Goal: Transaction & Acquisition: Purchase product/service

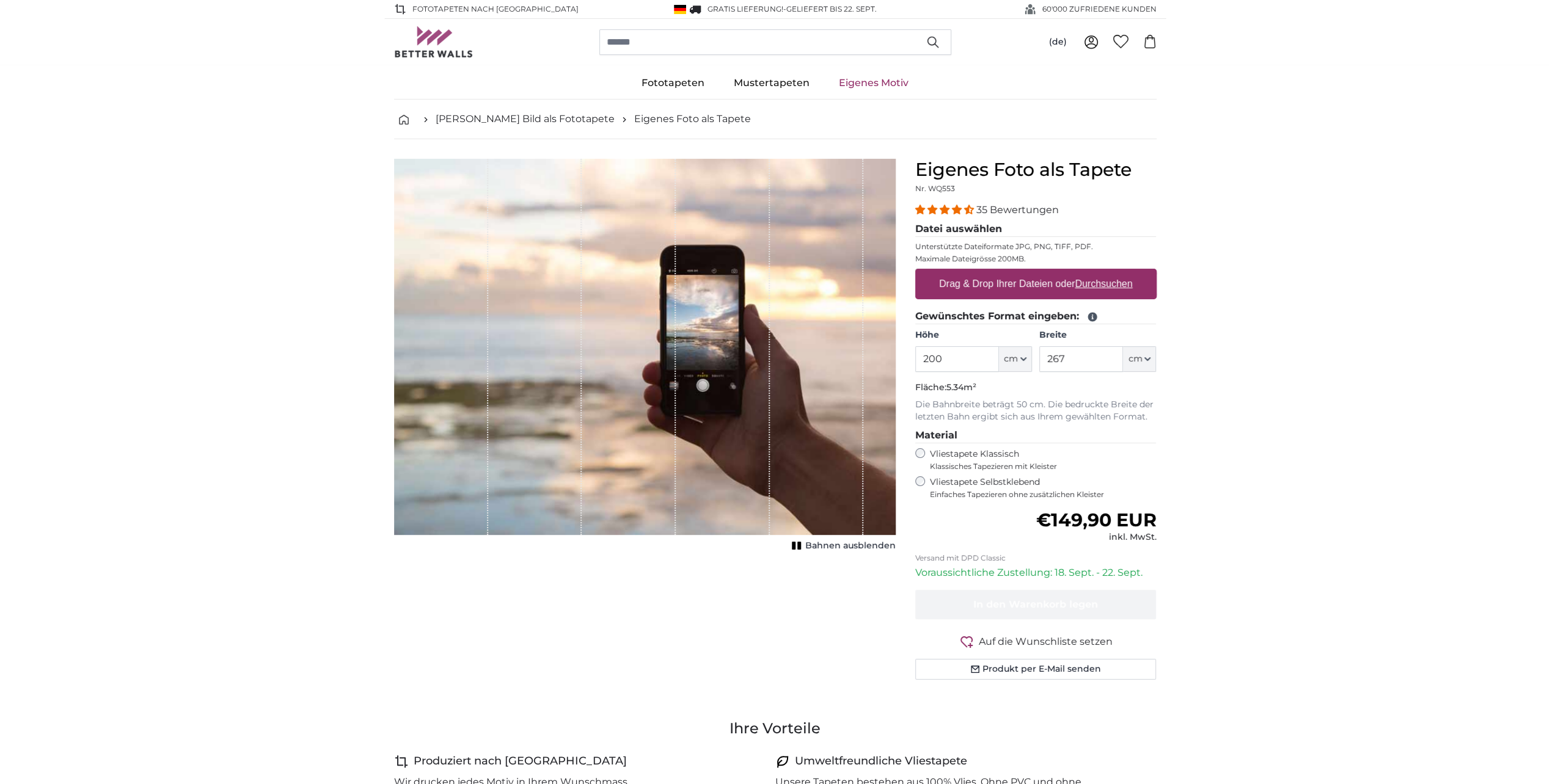
drag, startPoint x: 958, startPoint y: 359, endPoint x: 881, endPoint y: 359, distance: 77.0
click at [884, 359] on product-detail "Abbrechen Bild zuschneiden Bahnen ausblenden Eigenes Foto als Tapete Nr. WQ553 …" at bounding box center [775, 425] width 782 height 570
type input "3"
type input "210"
drag, startPoint x: 1077, startPoint y: 362, endPoint x: 1022, endPoint y: 361, distance: 55.0
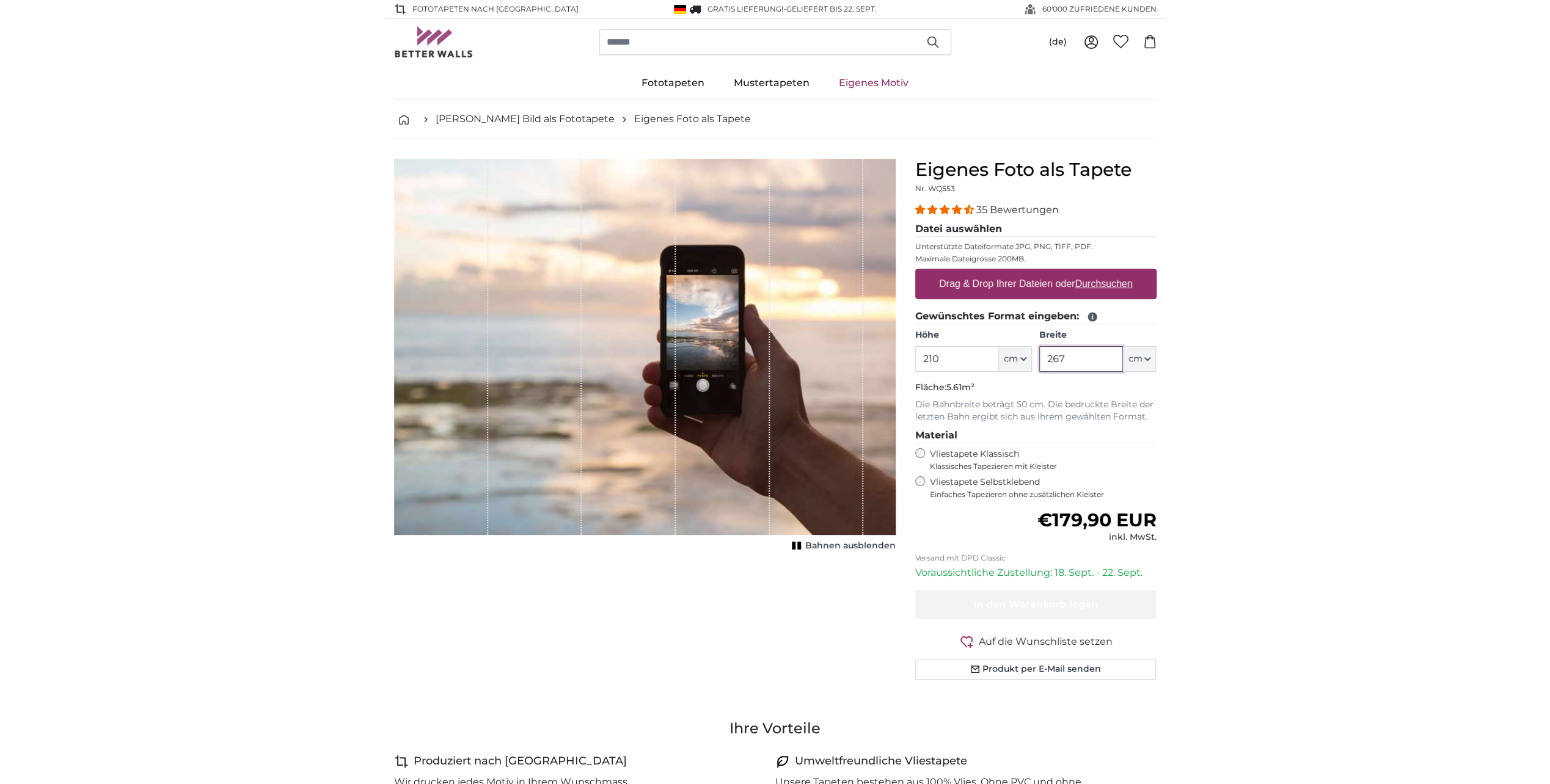
click at [1023, 361] on div "Höhe 210 ft cm Centimeter (cm) Inches (inch) Feet (ft. in.) Breite 267 ft cm Ce…" at bounding box center [1036, 350] width 242 height 42
type input "350"
click at [1060, 385] on p "Fläche: 7.35m²" at bounding box center [1036, 387] width 242 height 12
click at [1109, 280] on u "Durchsuchen" at bounding box center [1103, 283] width 58 height 10
click at [1109, 273] on input "Drag & Drop Ihrer Dateien oder Durchsuchen" at bounding box center [1036, 271] width 242 height 4
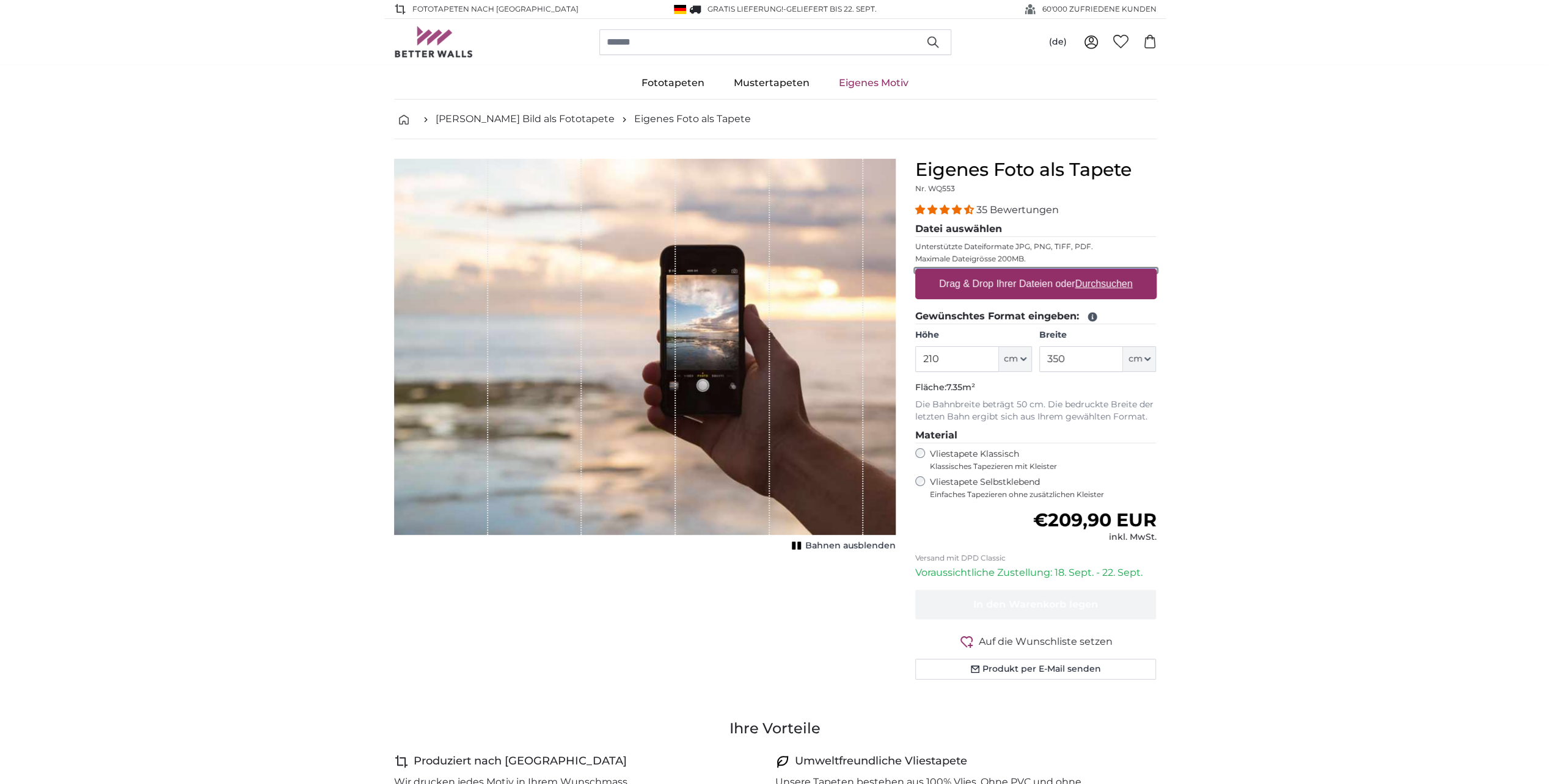
type input "**********"
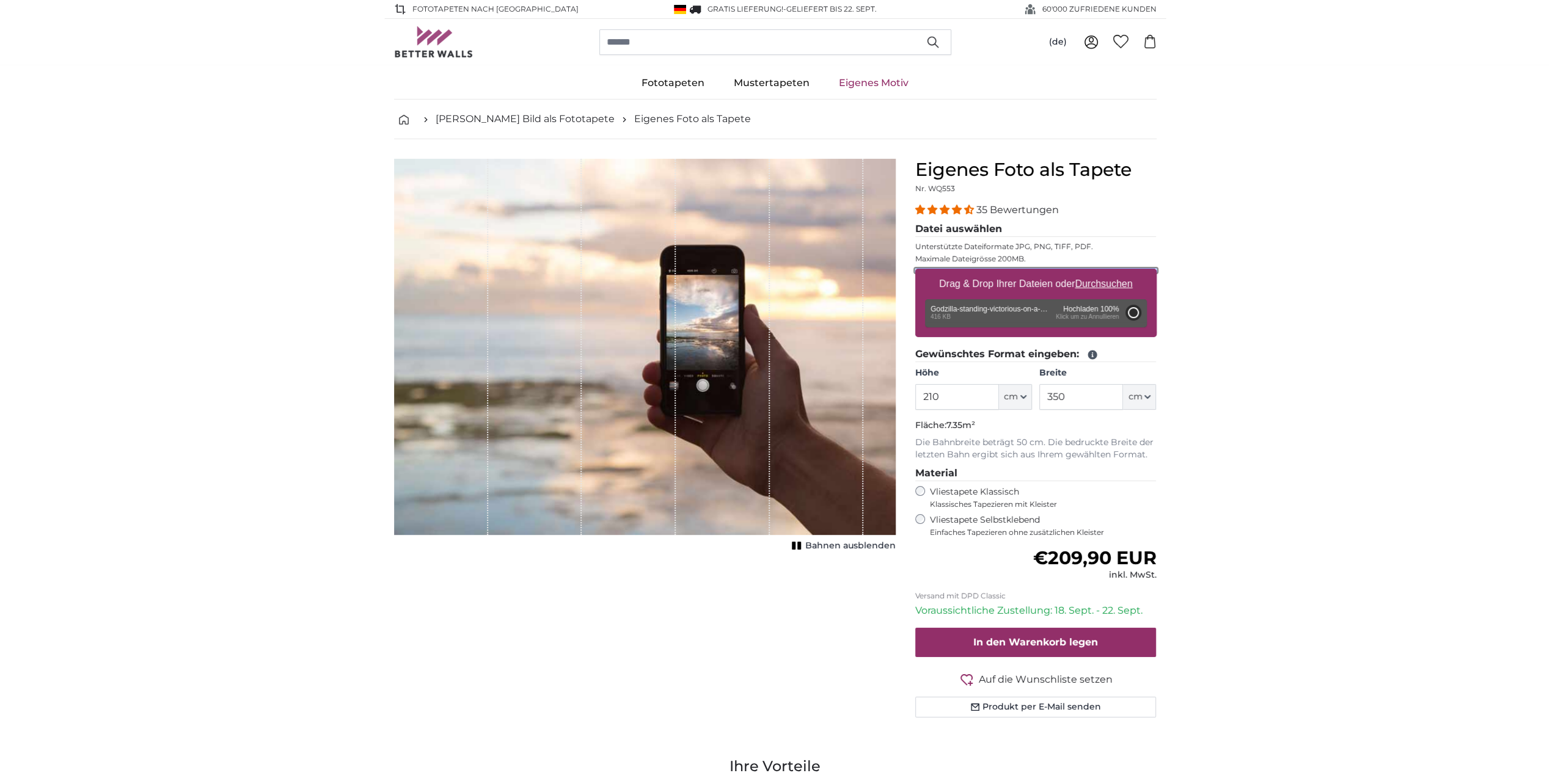
type input "174"
type input "309.7"
